Goal: Transaction & Acquisition: Purchase product/service

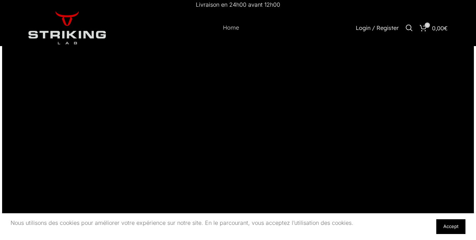
click at [450, 226] on link "Accept" at bounding box center [450, 226] width 29 height 15
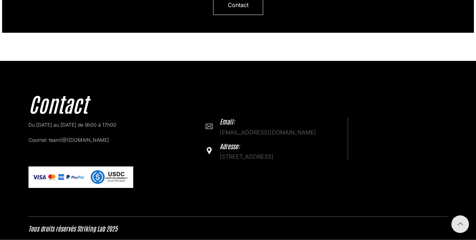
scroll to position [2157, 0]
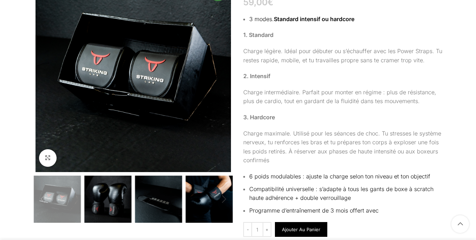
scroll to position [2116, 0]
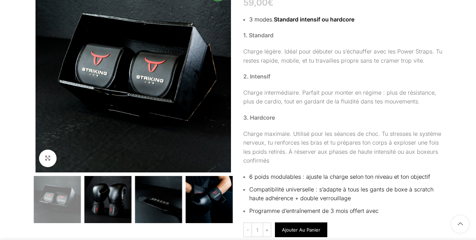
click at [300, 232] on button "Ajouter au panier" at bounding box center [301, 229] width 52 height 15
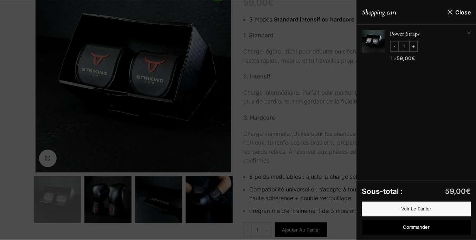
click at [238, 120] on div at bounding box center [238, 120] width 476 height 240
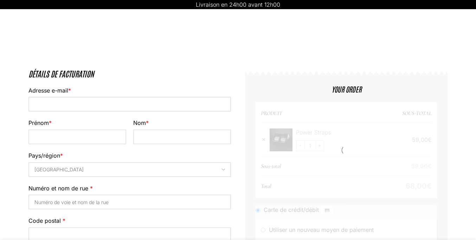
select select "VD"
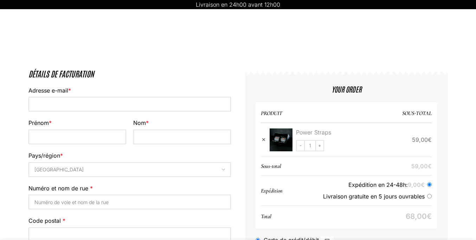
scroll to position [42, 0]
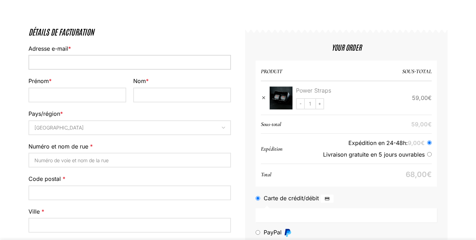
click at [130, 70] on input "Adresse e-mail *" at bounding box center [129, 62] width 202 height 15
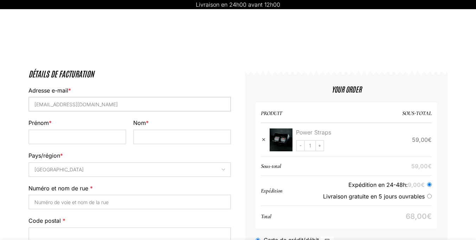
type input "[EMAIL_ADDRESS][DOMAIN_NAME]"
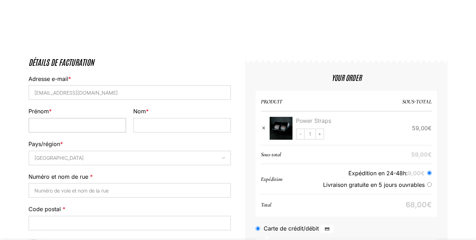
click at [77, 126] on input "Prénom *" at bounding box center [77, 125] width 98 height 15
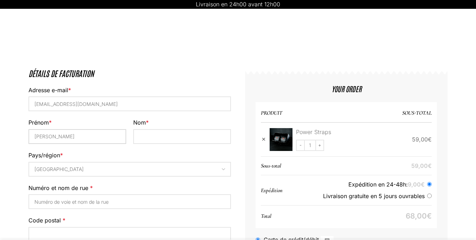
type input "Liam"
